Goal: Find specific page/section: Find specific page/section

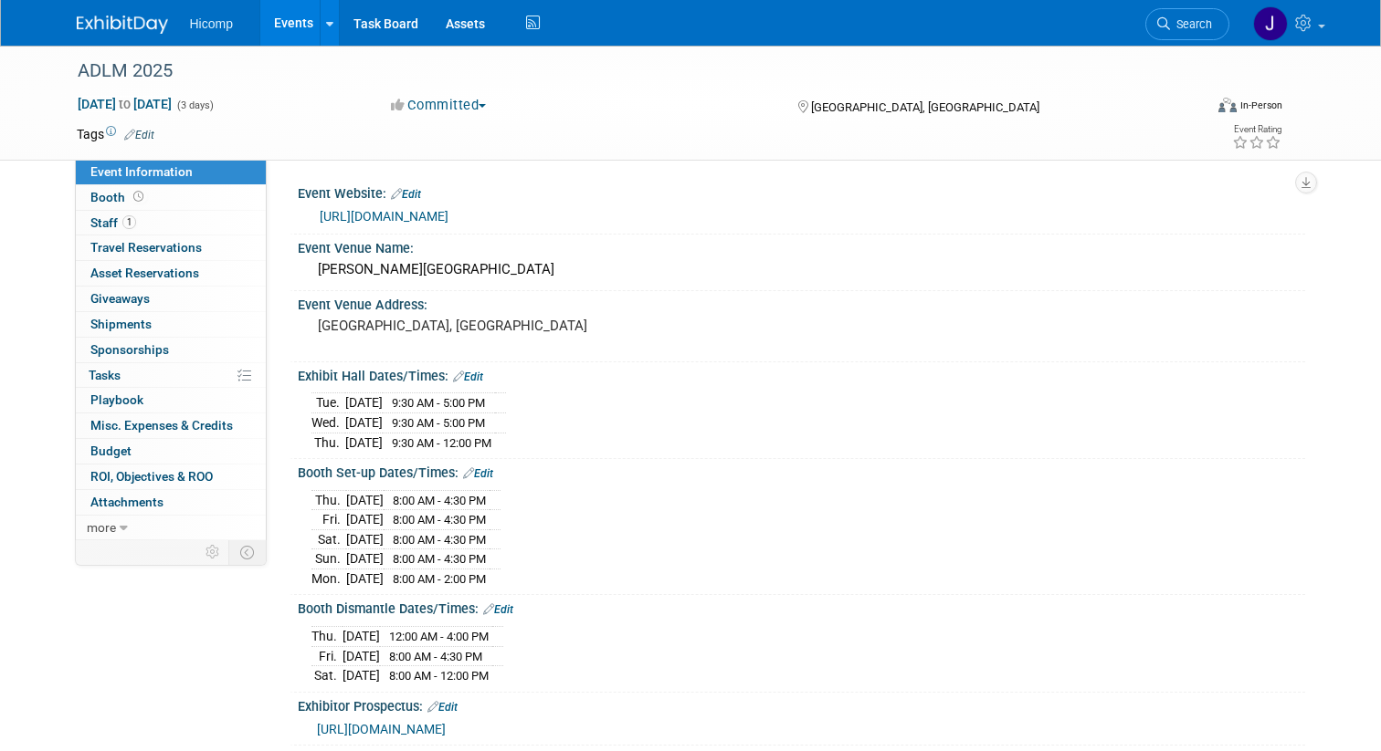
click at [157, 22] on img at bounding box center [122, 25] width 91 height 18
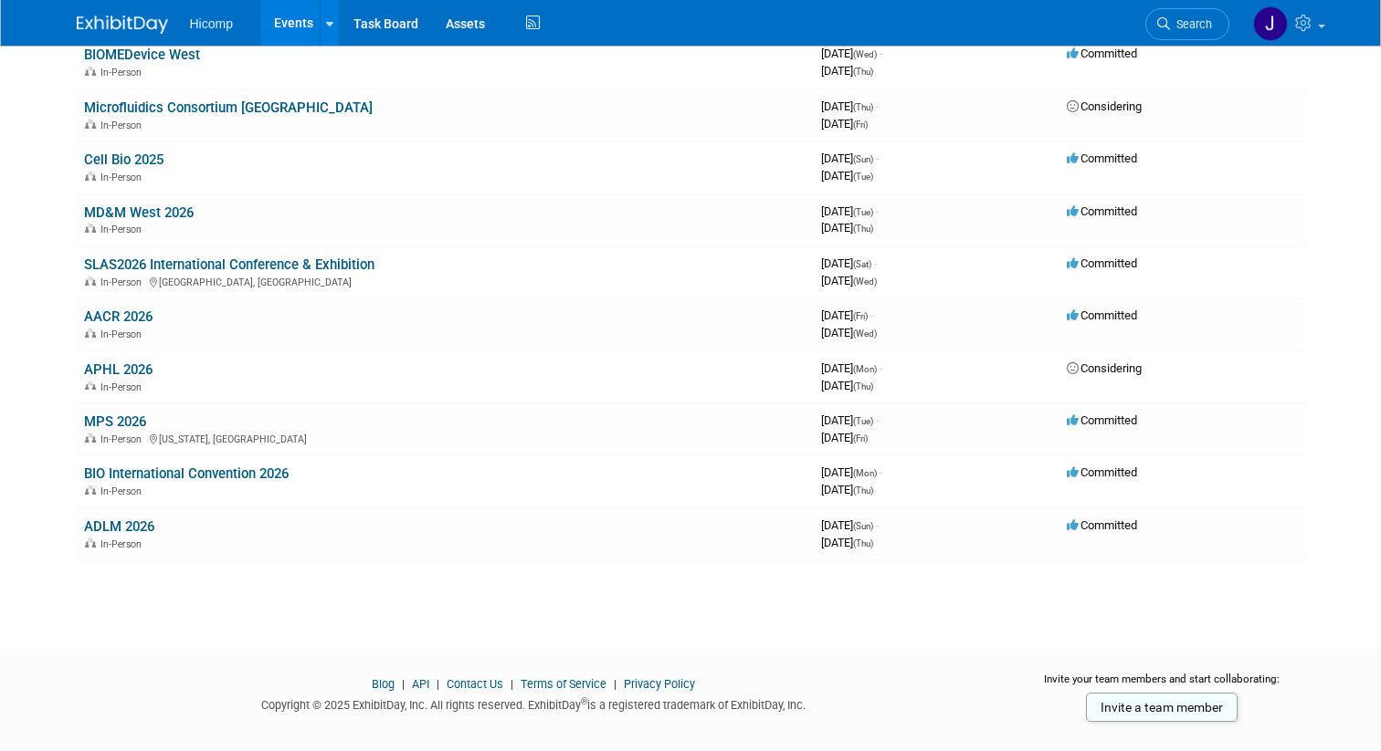
scroll to position [536, 0]
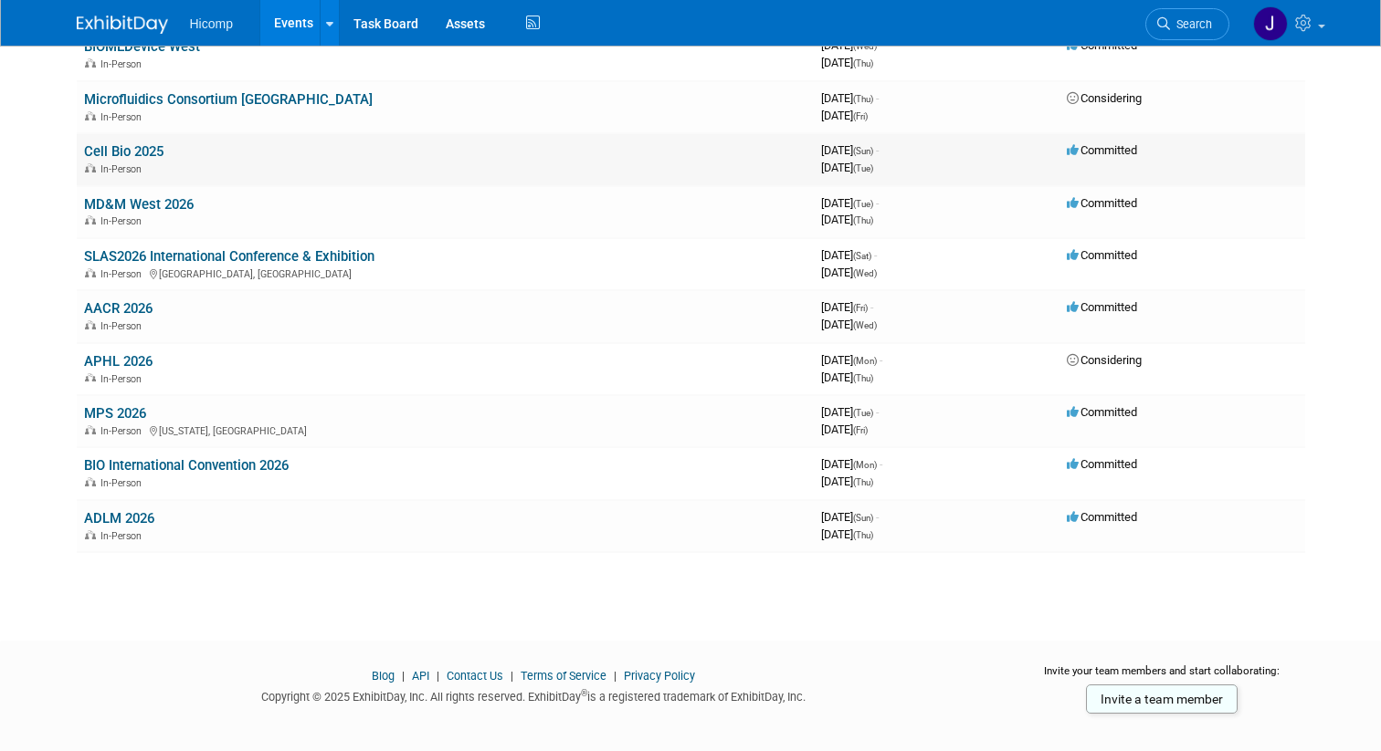
click at [153, 156] on link "Cell Bio 2025" at bounding box center [123, 151] width 79 height 16
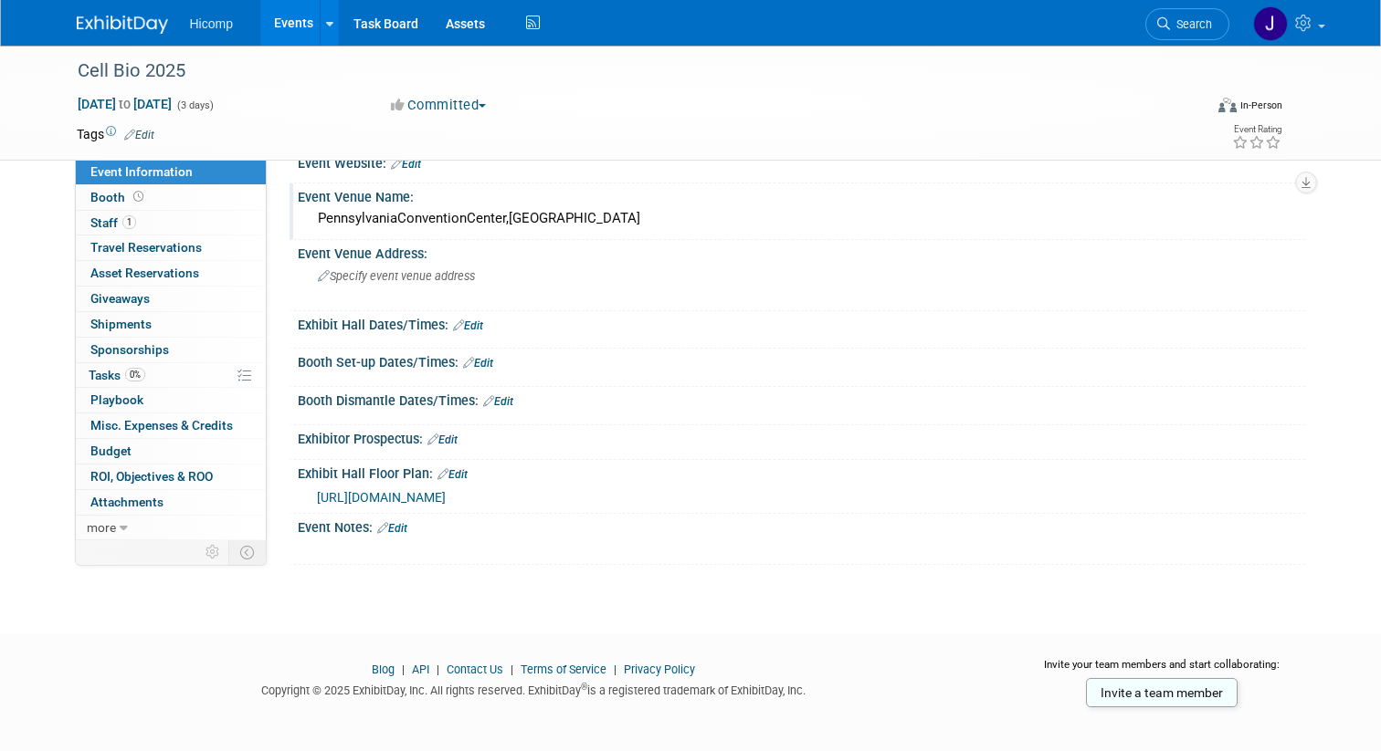
scroll to position [40, 0]
